Goal: Navigation & Orientation: Understand site structure

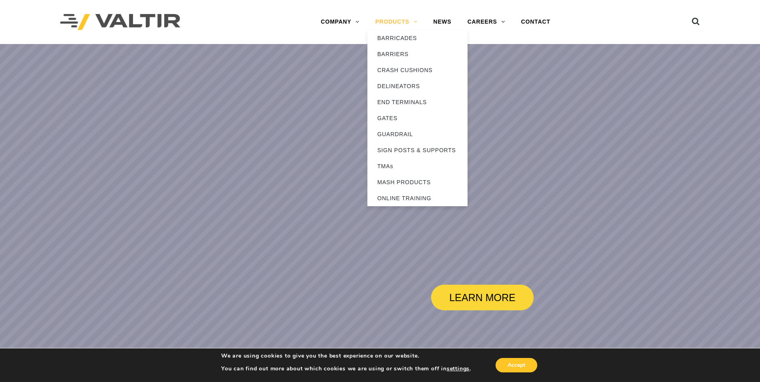
click at [416, 24] on link "PRODUCTS" at bounding box center [396, 22] width 58 height 16
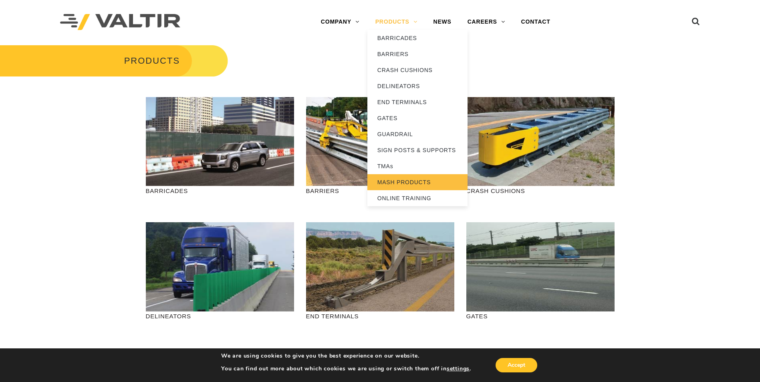
click at [427, 182] on link "MASH PRODUCTS" at bounding box center [417, 182] width 100 height 16
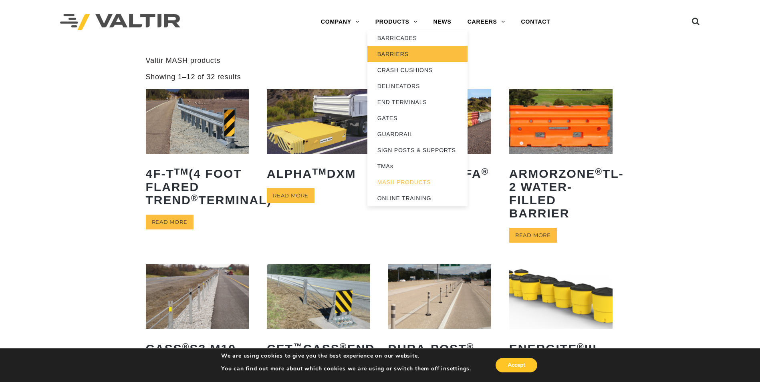
click at [397, 54] on link "BARRIERS" at bounding box center [417, 54] width 100 height 16
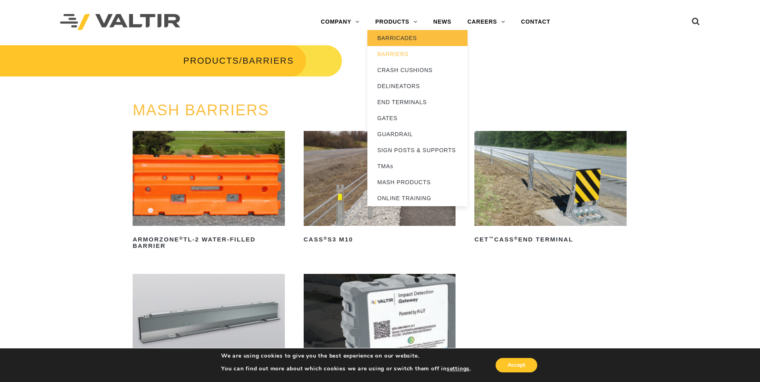
click at [407, 38] on link "BARRICADES" at bounding box center [417, 38] width 100 height 16
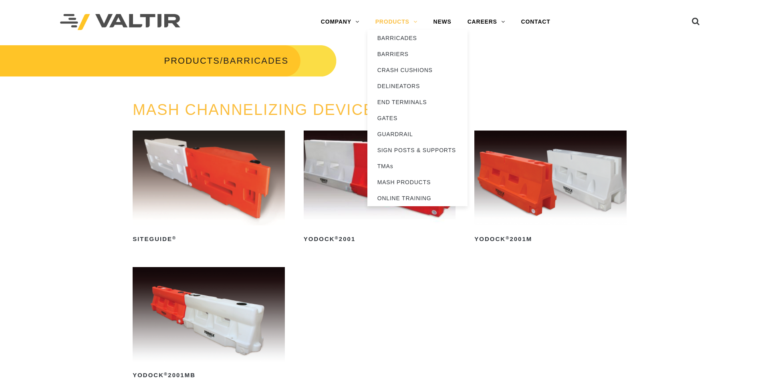
click at [411, 22] on link "PRODUCTS" at bounding box center [396, 22] width 58 height 16
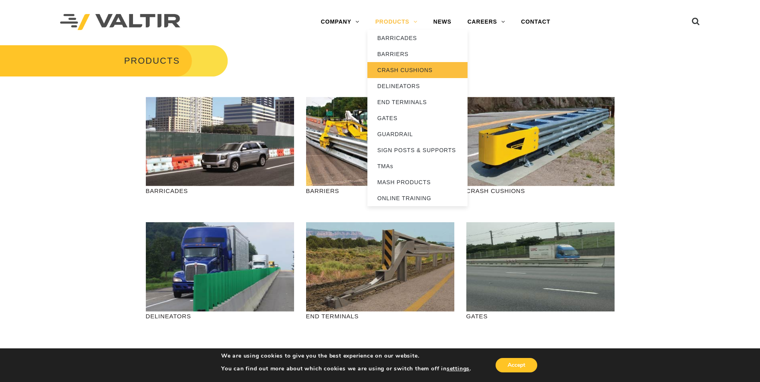
click at [416, 68] on link "CRASH CUSHIONS" at bounding box center [417, 70] width 100 height 16
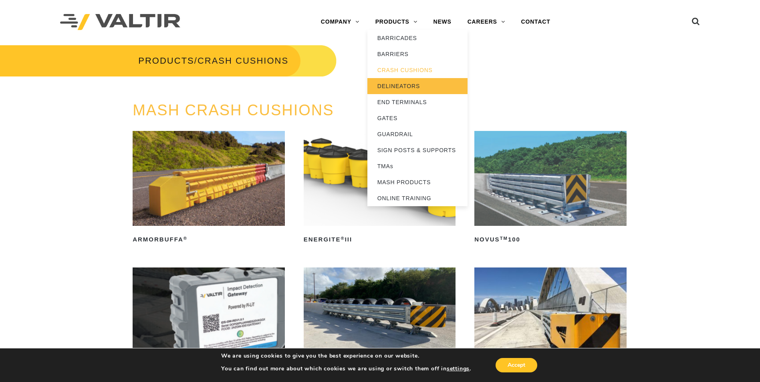
click at [404, 87] on link "DELINEATORS" at bounding box center [417, 86] width 100 height 16
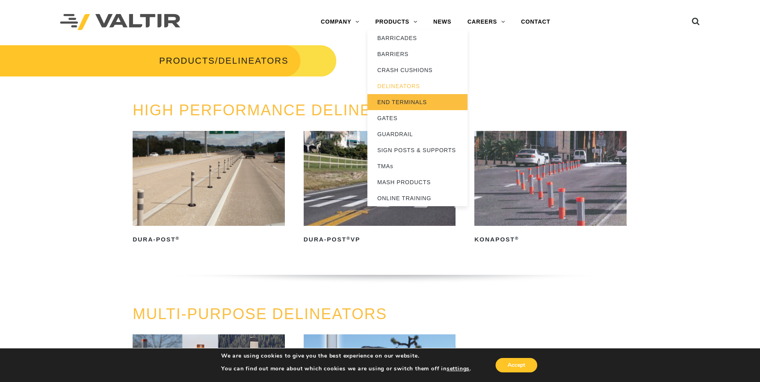
click at [406, 99] on link "END TERMINALS" at bounding box center [417, 102] width 100 height 16
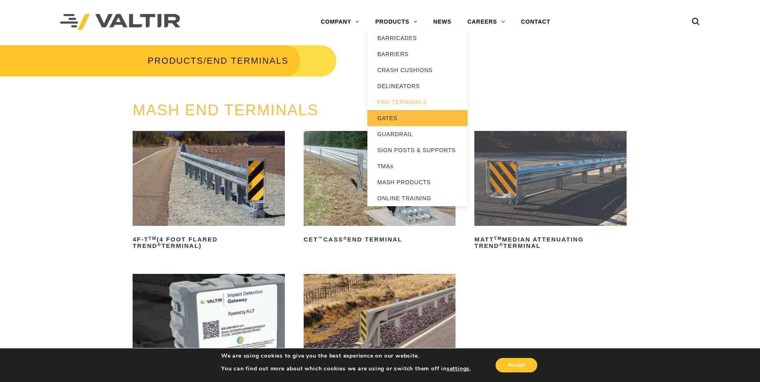
click at [399, 117] on link "GATES" at bounding box center [417, 118] width 100 height 16
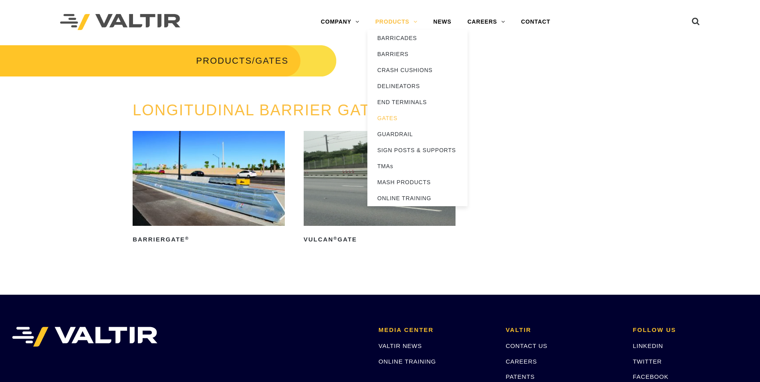
click at [416, 22] on link "PRODUCTS" at bounding box center [396, 22] width 58 height 16
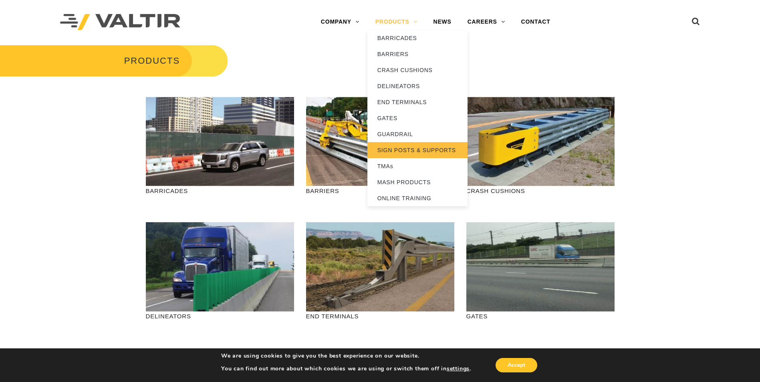
click at [397, 151] on link "SIGN POSTS & SUPPORTS" at bounding box center [417, 150] width 100 height 16
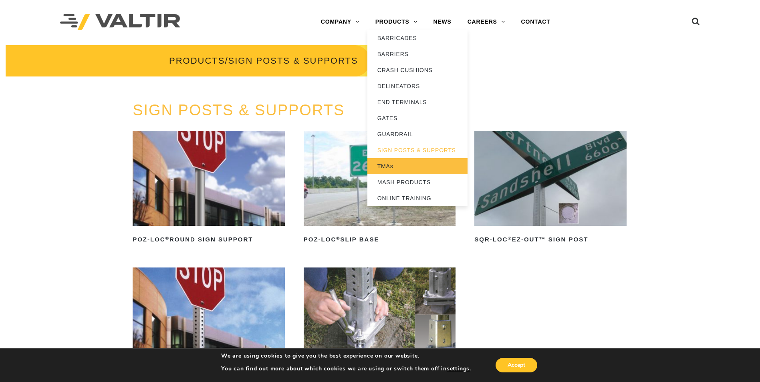
click at [390, 165] on link "TMAs" at bounding box center [417, 166] width 100 height 16
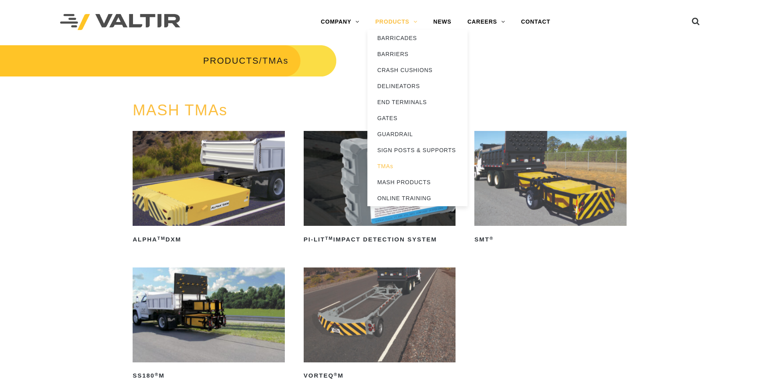
click at [417, 25] on link "PRODUCTS" at bounding box center [396, 22] width 58 height 16
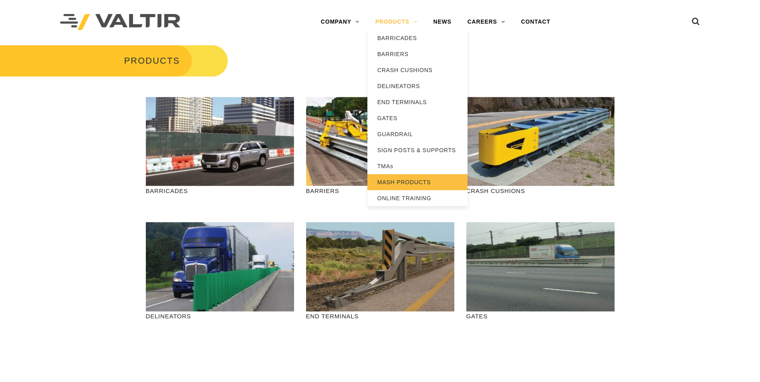
click at [405, 178] on link "MASH PRODUCTS" at bounding box center [417, 182] width 100 height 16
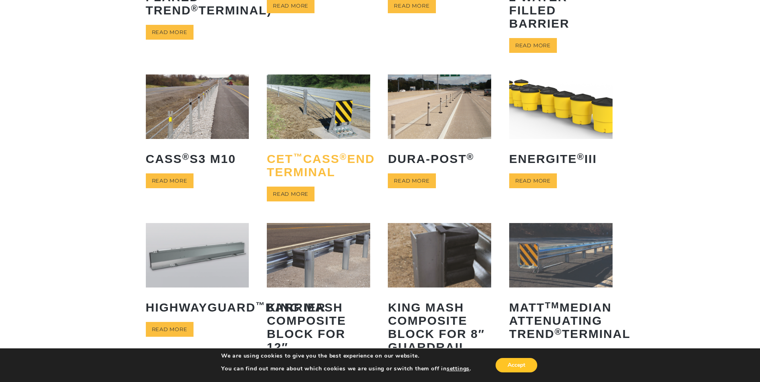
scroll to position [200, 0]
